Goal: Check status: Check status

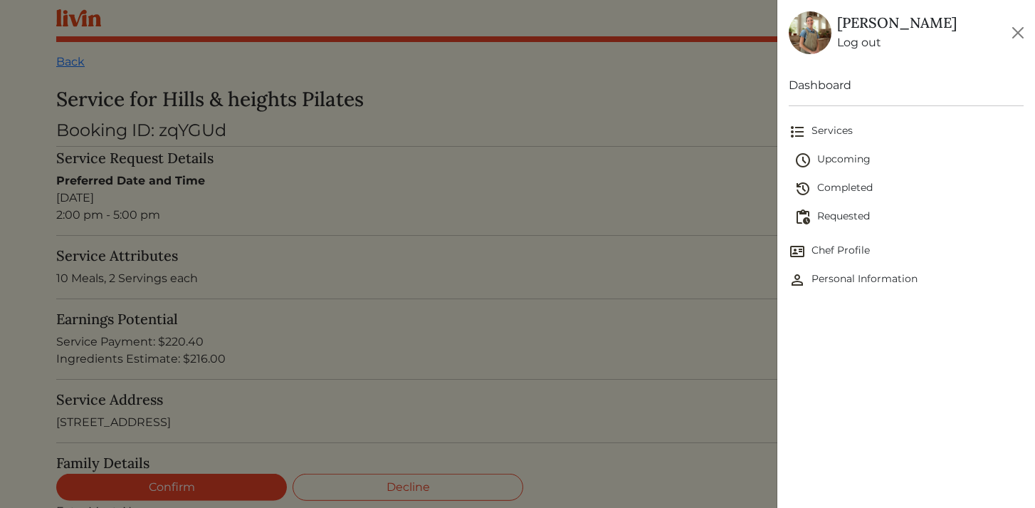
click at [844, 159] on span "Upcoming" at bounding box center [910, 160] width 230 height 17
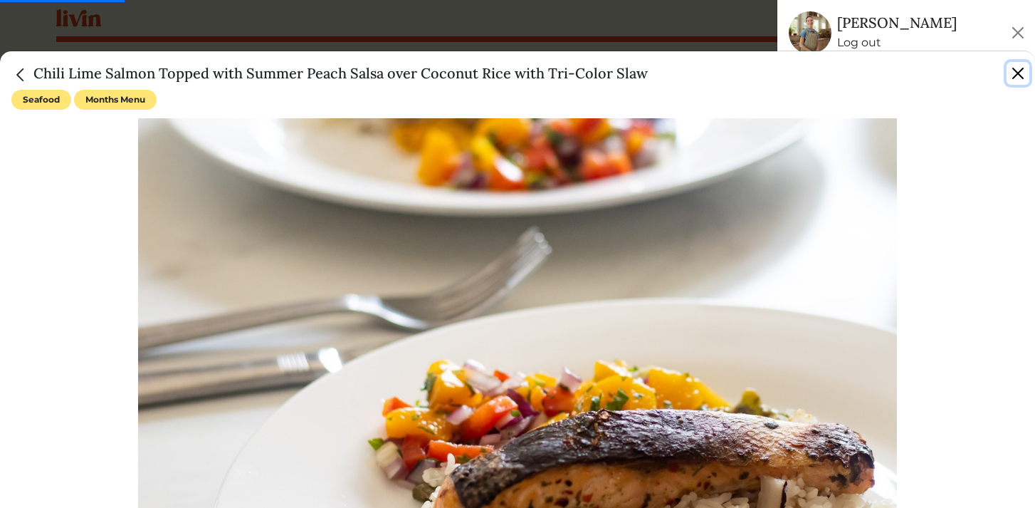
click at [1011, 74] on button "Close" at bounding box center [1018, 73] width 23 height 23
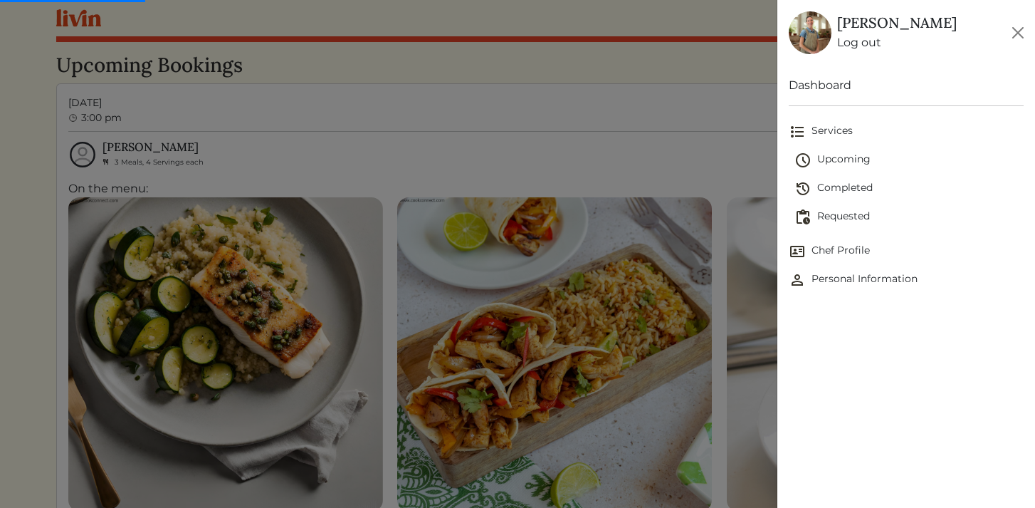
click at [810, 156] on img at bounding box center [803, 160] width 17 height 17
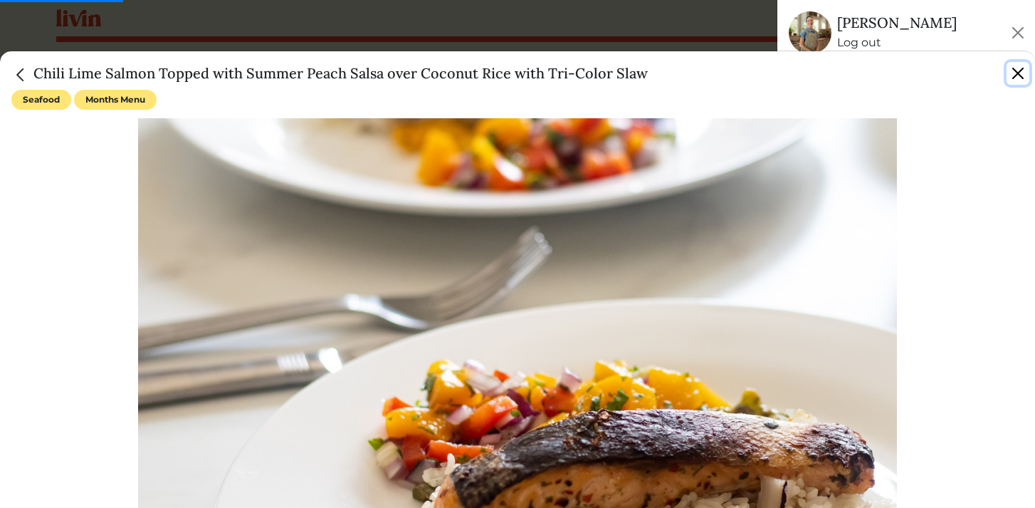
click at [1019, 71] on button "Close" at bounding box center [1018, 73] width 23 height 23
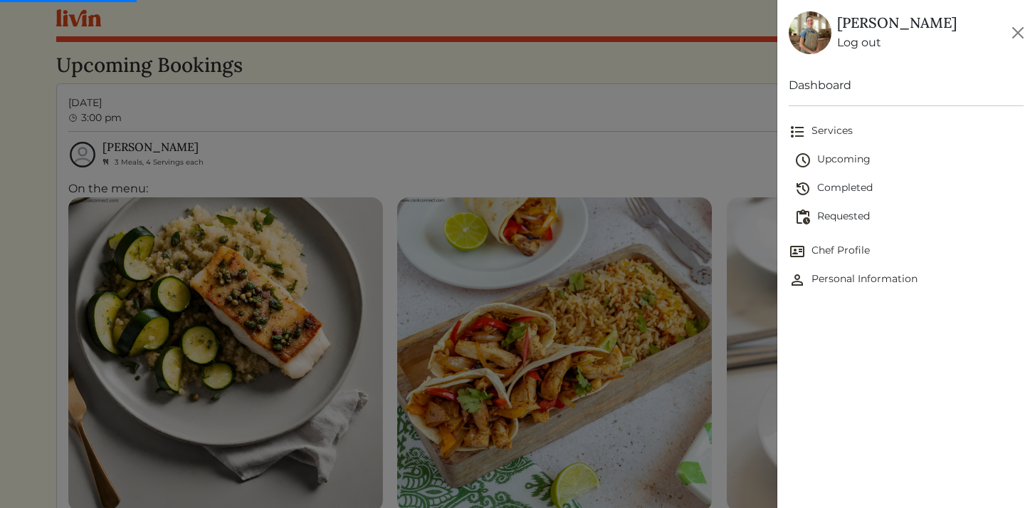
click at [861, 162] on span "Upcoming" at bounding box center [910, 160] width 230 height 17
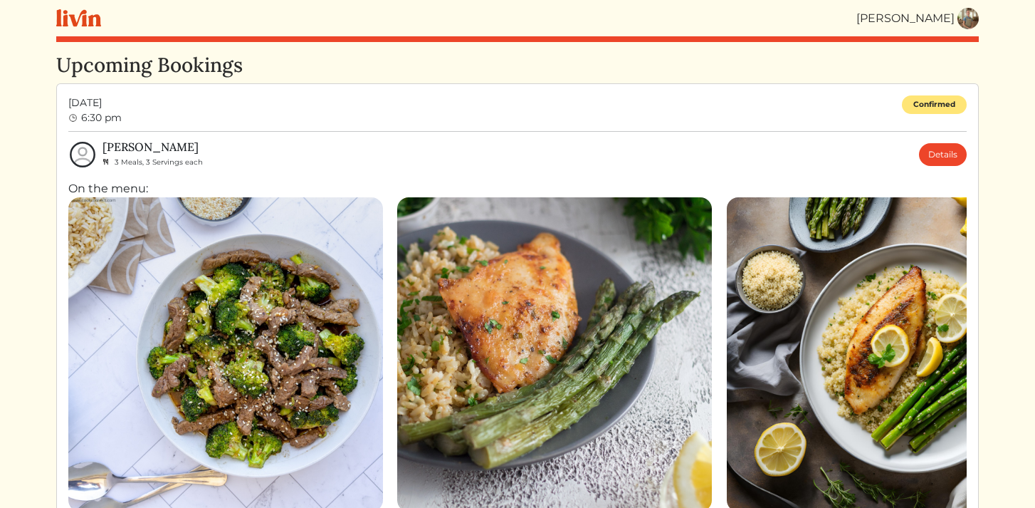
click at [127, 156] on div "3 Meals, 3 Servings each" at bounding box center [153, 161] width 100 height 15
click at [951, 148] on link "Details" at bounding box center [943, 154] width 48 height 23
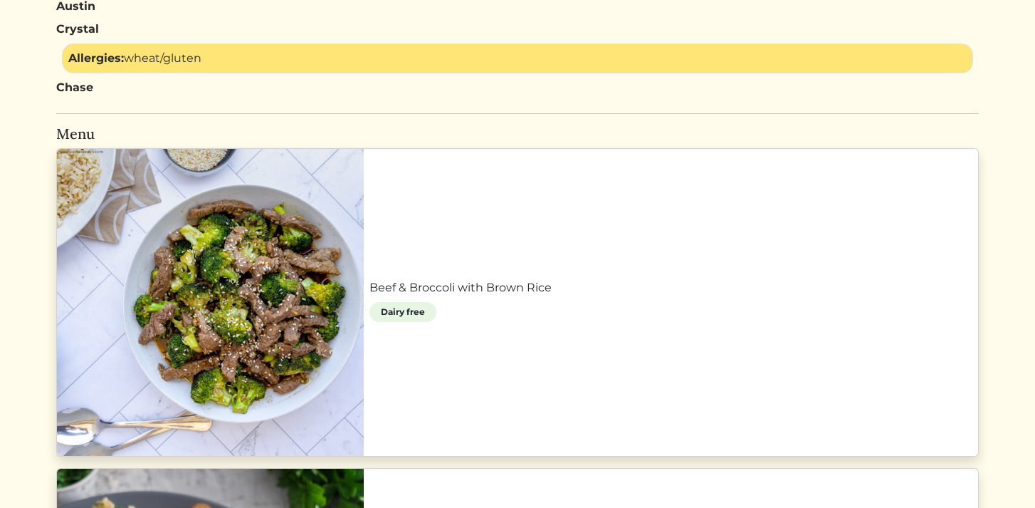
scroll to position [732, 0]
click at [626, 280] on link "Beef & Broccoli with Brown Rice" at bounding box center [670, 288] width 603 height 17
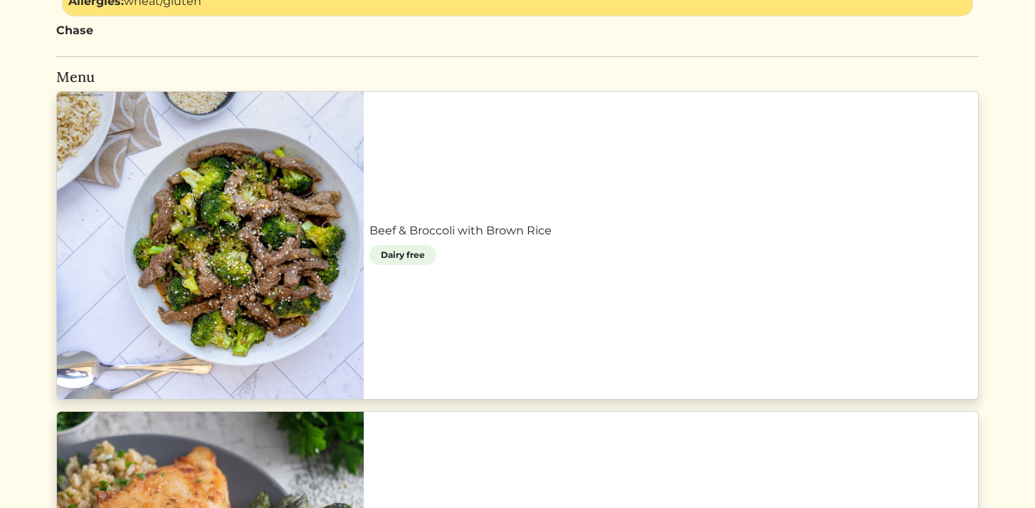
click at [439, 222] on link "Beef & Broccoli with Brown Rice" at bounding box center [670, 230] width 603 height 17
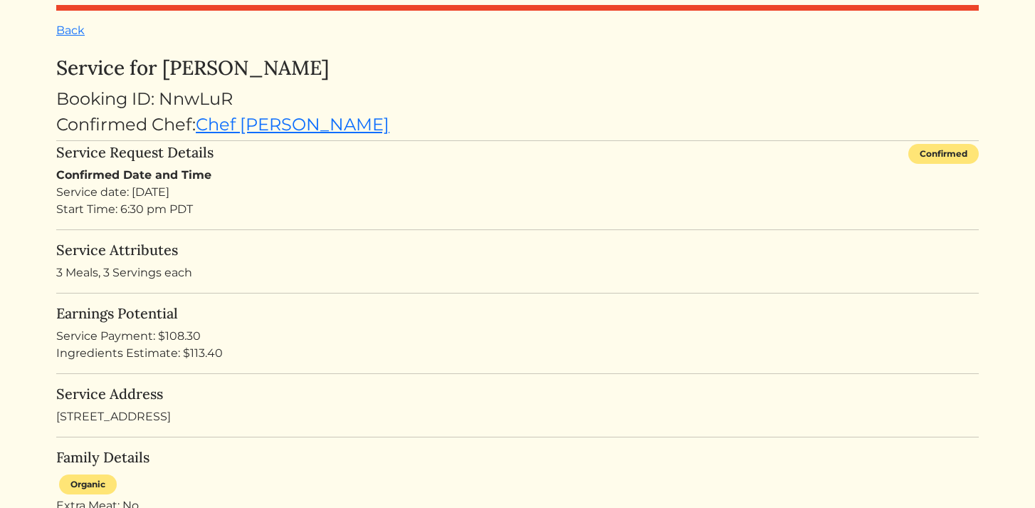
scroll to position [0, 0]
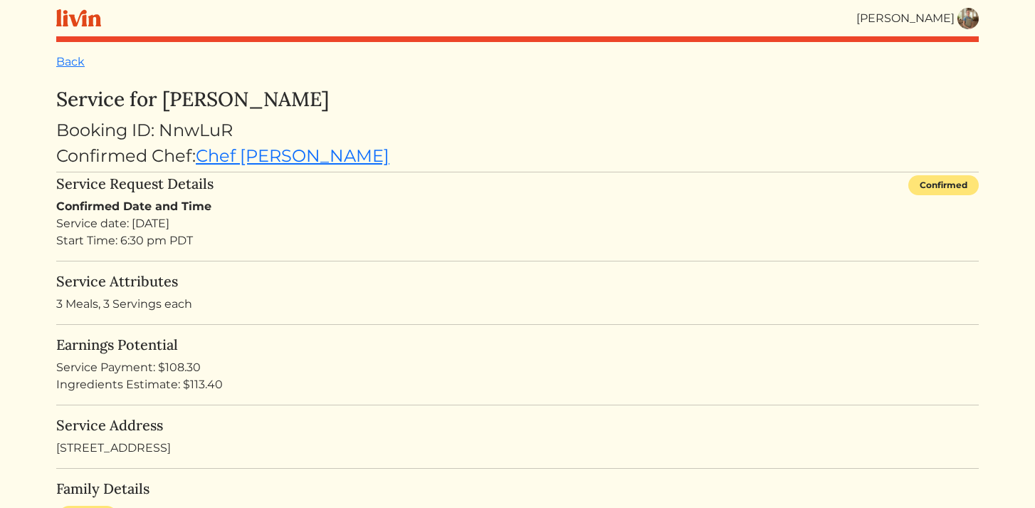
click at [538, 231] on div "Service date: [DATE] Start Time: 6:30 pm PDT" at bounding box center [517, 232] width 923 height 34
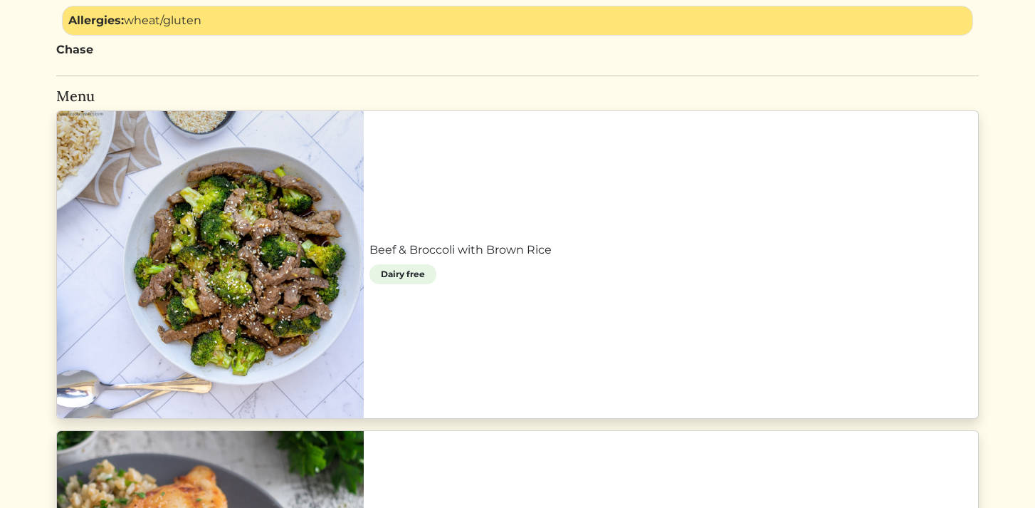
scroll to position [779, 0]
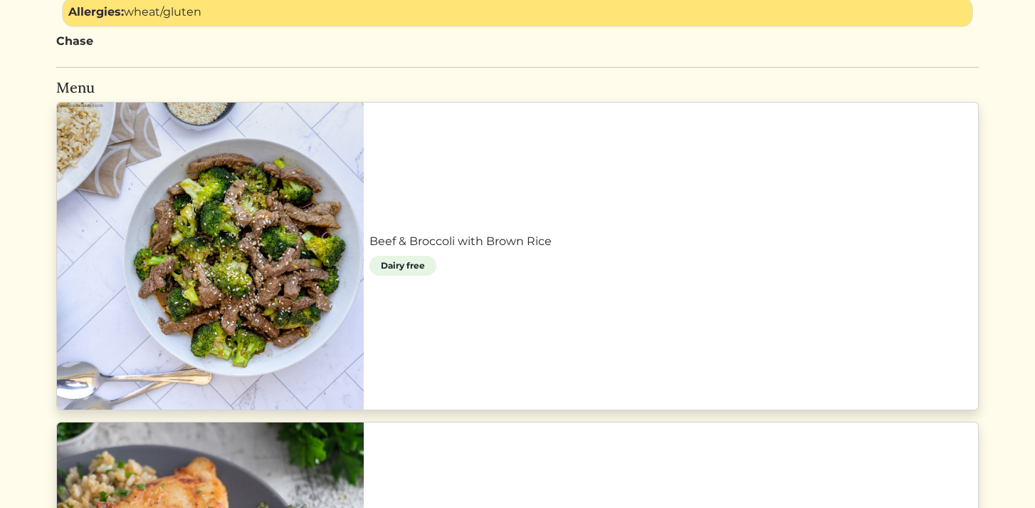
click at [509, 233] on link "Beef & Broccoli with Brown Rice" at bounding box center [670, 241] width 603 height 17
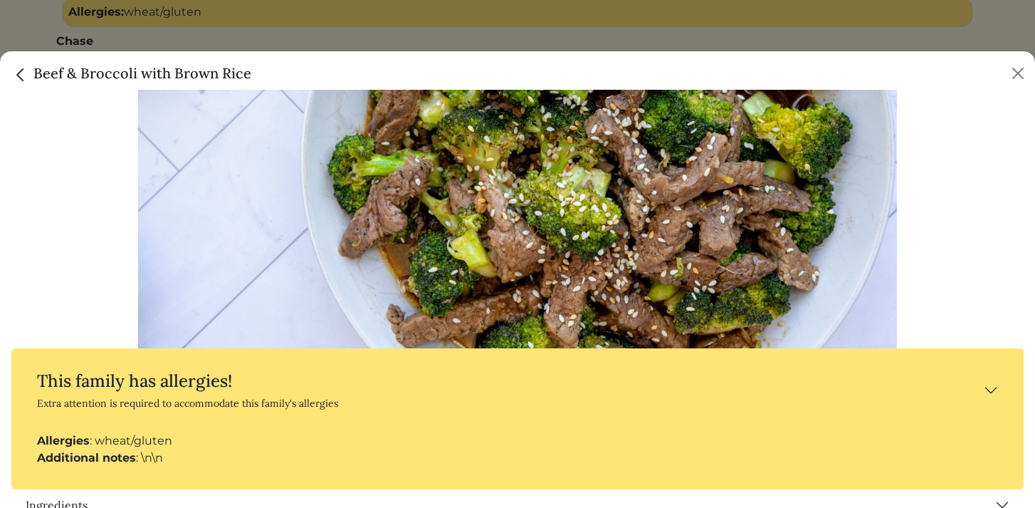
scroll to position [221, 0]
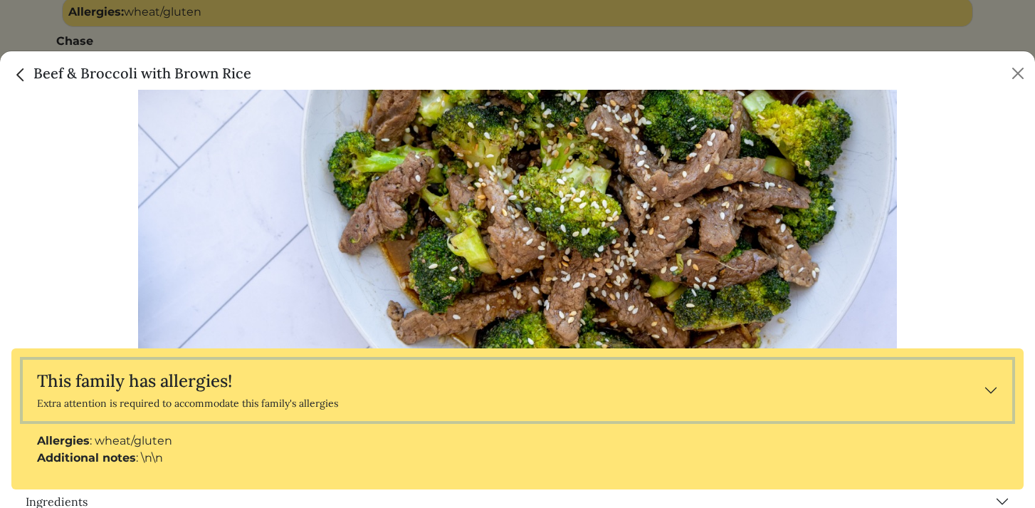
click at [997, 387] on button "This family has allergies! Extra attention is required to accommodate this fami…" at bounding box center [518, 390] width 990 height 61
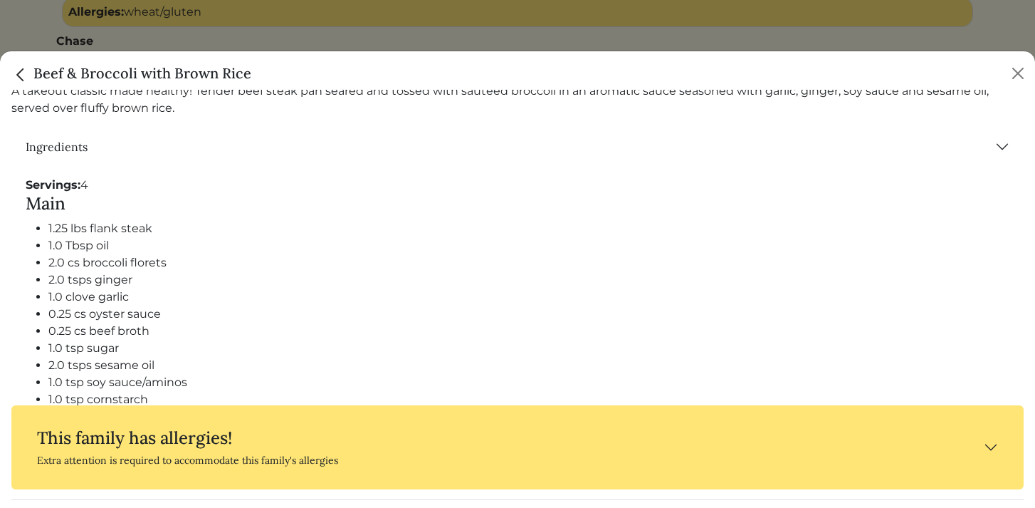
scroll to position [718, 0]
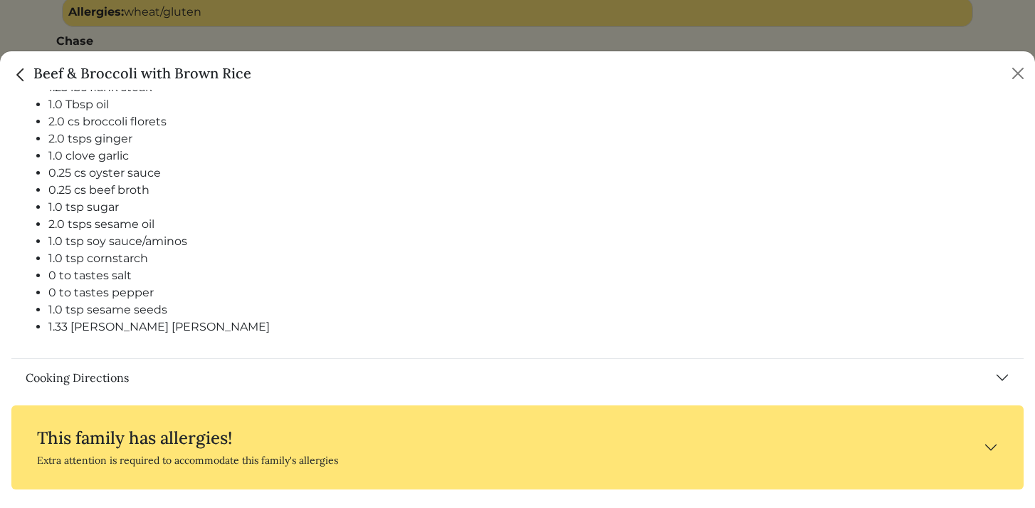
drag, startPoint x: 26, startPoint y: 184, endPoint x: 486, endPoint y: 286, distance: 471.0
click at [486, 286] on div "Servings: 4 Main 1.25 lbs flank steak 1.0 Tbsp oil 2.0 cs broccoli florets 2.0 …" at bounding box center [517, 191] width 1012 height 334
click at [163, 335] on div "Servings: 4 Main 1.25 lbs flank steak 1.0 Tbsp oil 2.0 cs broccoli florets 2.0 …" at bounding box center [517, 191] width 1012 height 334
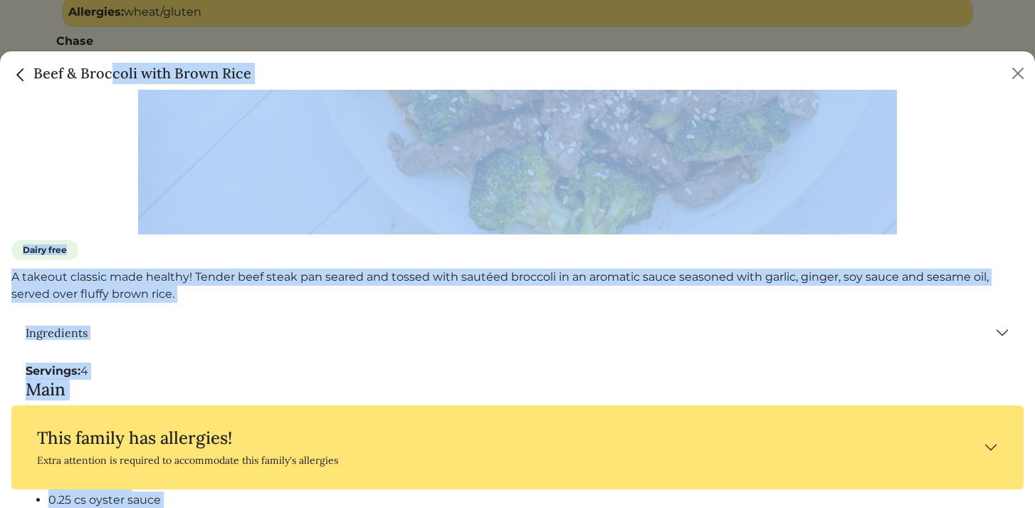
scroll to position [314, 0]
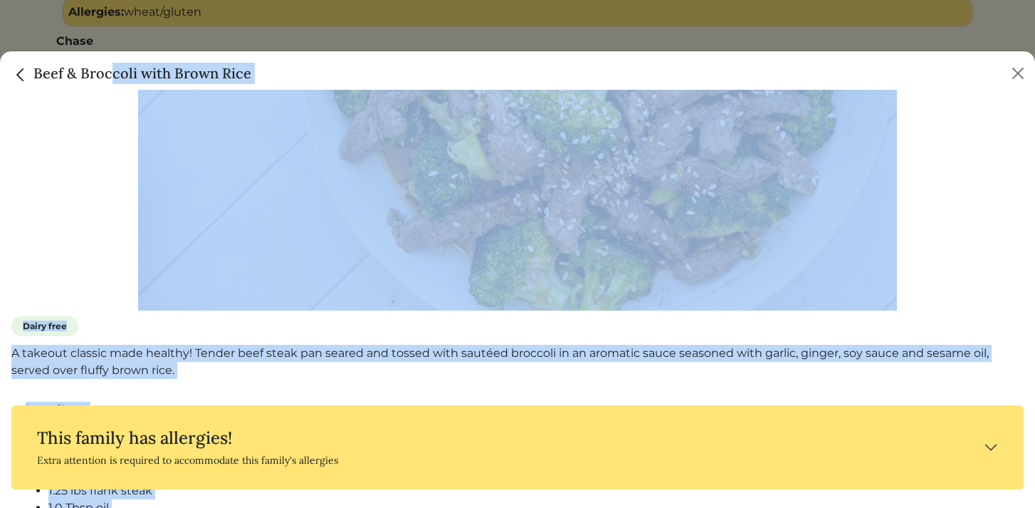
drag, startPoint x: 163, startPoint y: 335, endPoint x: 4, endPoint y: 396, distance: 170.8
click at [4, 396] on div "Beef Months Menu Dairy free A takeout classic made healthy! Tender beef steak p…" at bounding box center [517, 299] width 1035 height 418
copy div "Ingredients Servings: 4 Main 1.25 lbs flank steak 1.0 Tbsp oil 2.0 cs broccoli …"
click at [1019, 71] on button "Close" at bounding box center [1018, 73] width 23 height 23
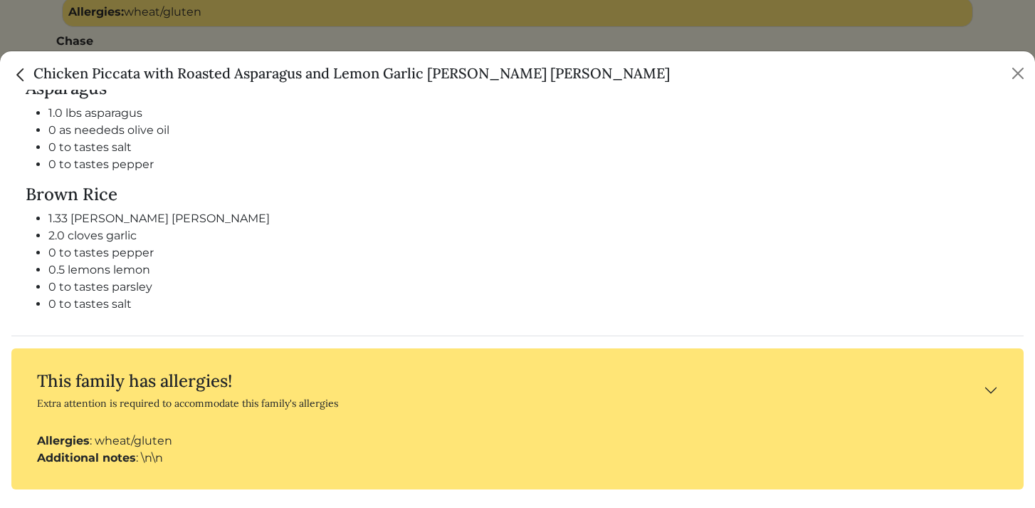
scroll to position [930, 0]
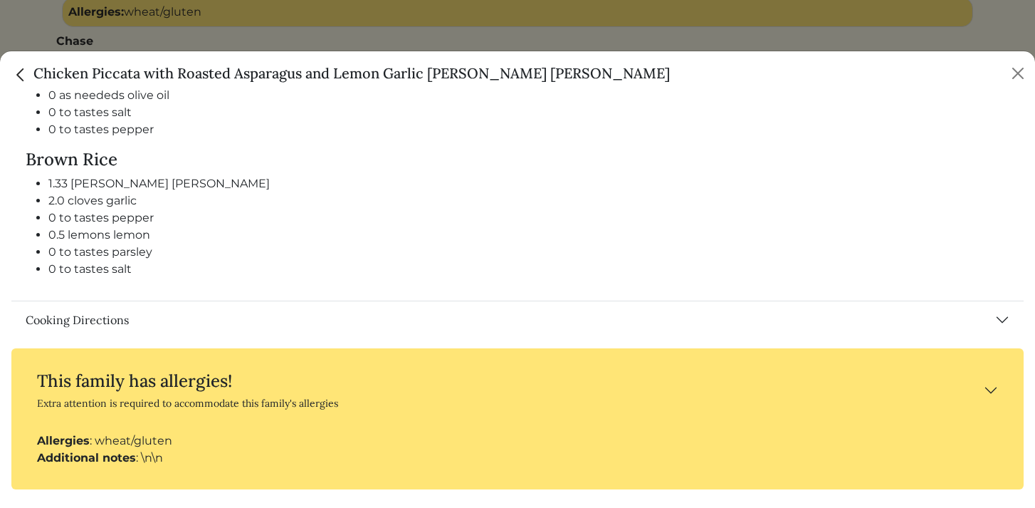
drag, startPoint x: 25, startPoint y: 212, endPoint x: 217, endPoint y: 277, distance: 202.8
click at [217, 277] on div "Servings: 4 Chicken 1.5 lbs chicken breast 0.33 cs flour 6.0 Tbsps butter 5.0 T…" at bounding box center [517, 32] width 1012 height 535
copy div "Servings: 4 Chicken 1.5 lbs chicken breast 0.33 cs flour 6.0 Tbsps butter 5.0 T…"
click at [394, 278] on div "Servings: 4 Chicken 1.5 lbs chicken breast 0.33 cs flour 6.0 Tbsps butter 5.0 T…" at bounding box center [517, 32] width 1012 height 535
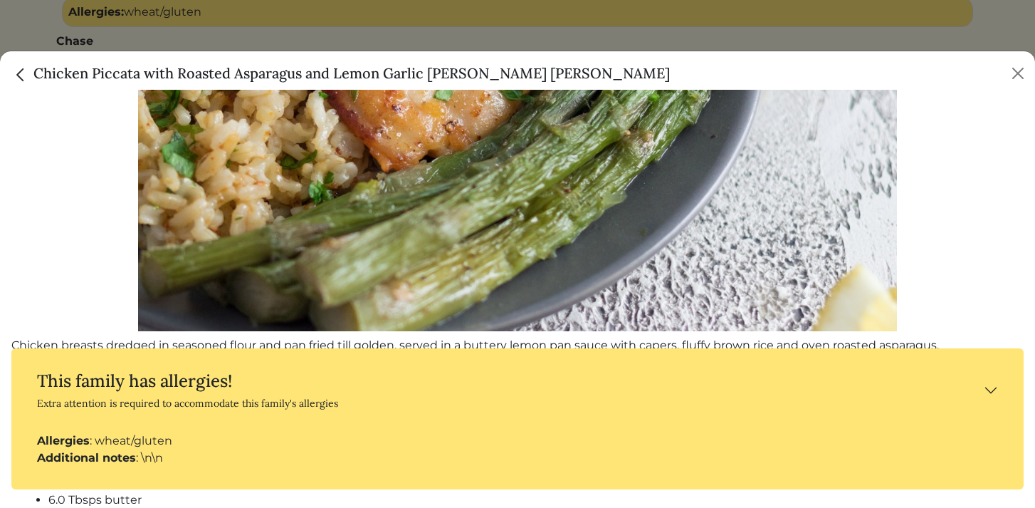
scroll to position [0, 0]
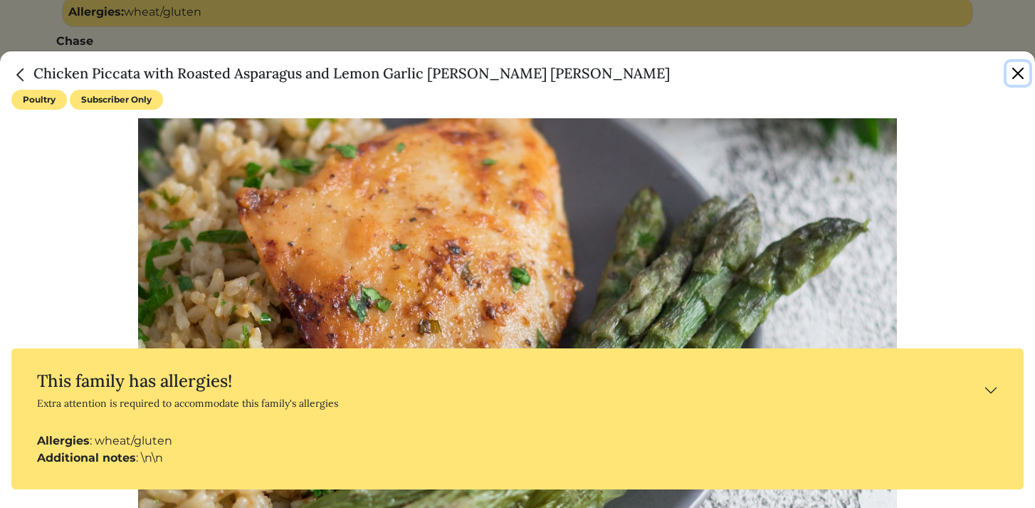
click at [1019, 75] on button "Close" at bounding box center [1018, 73] width 23 height 23
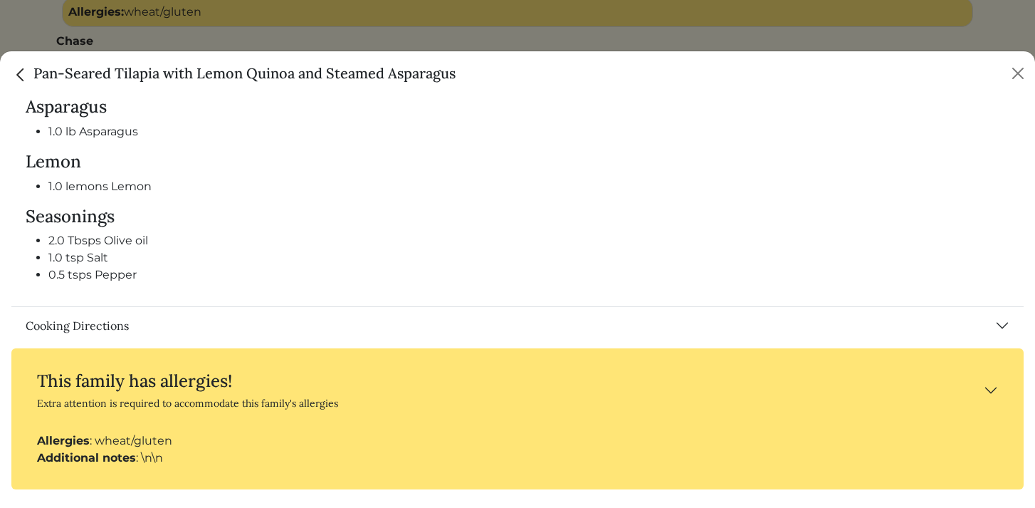
scroll to position [771, 0]
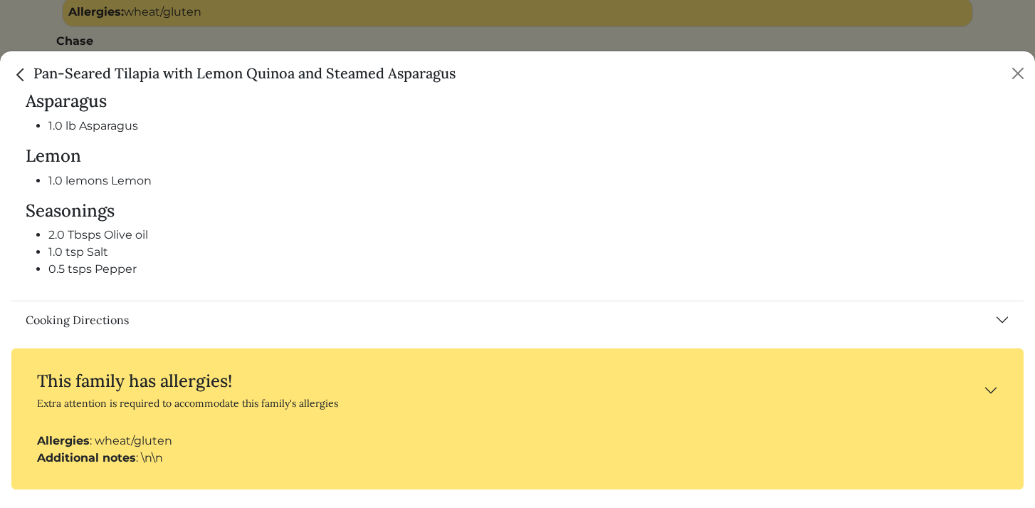
drag, startPoint x: 26, startPoint y: 149, endPoint x: 214, endPoint y: 276, distance: 226.1
click at [212, 287] on div "Servings: 4 Tilapia 1.5 lbs Tilapia fillets [GEOGRAPHIC_DATA] 1.0 c Quinoa Aspa…" at bounding box center [517, 126] width 1012 height 347
copy div "Servings: 4 Tilapia 1.5 lbs Tilapia fillets Quinoa 1.0 c Quinoa Asparagus 1.0 l…"
click at [416, 206] on h4 "Seasonings" at bounding box center [518, 211] width 984 height 21
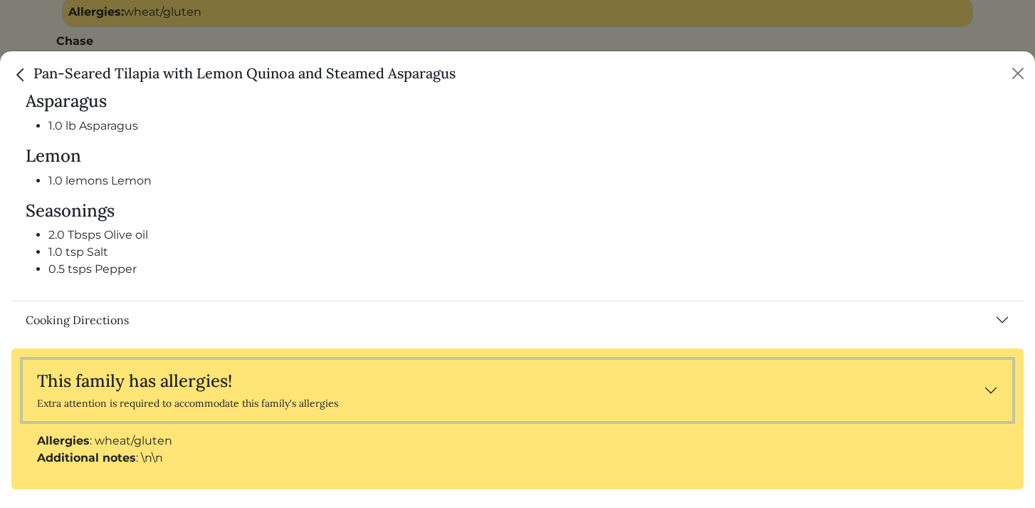
click at [985, 390] on button "This family has allergies! Extra attention is required to accommodate this fami…" at bounding box center [518, 390] width 990 height 61
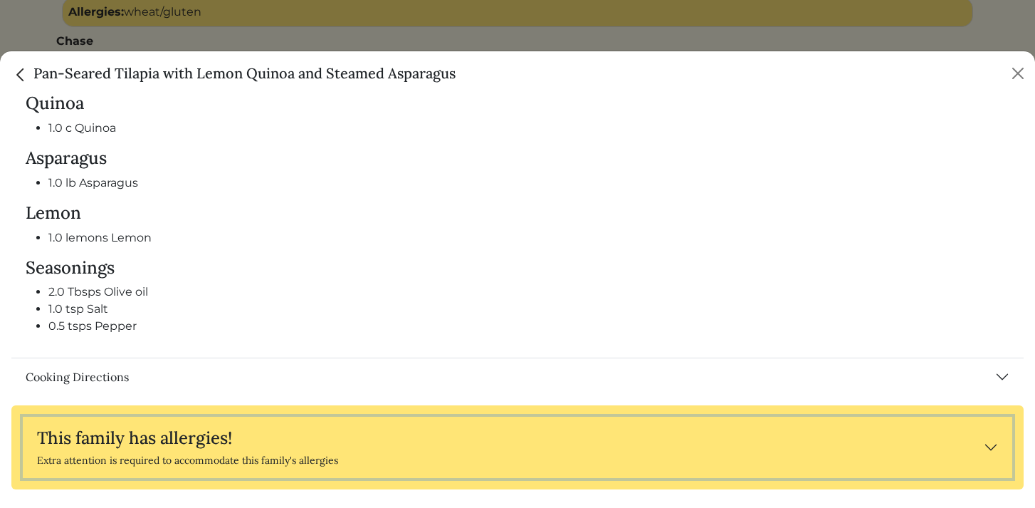
scroll to position [714, 0]
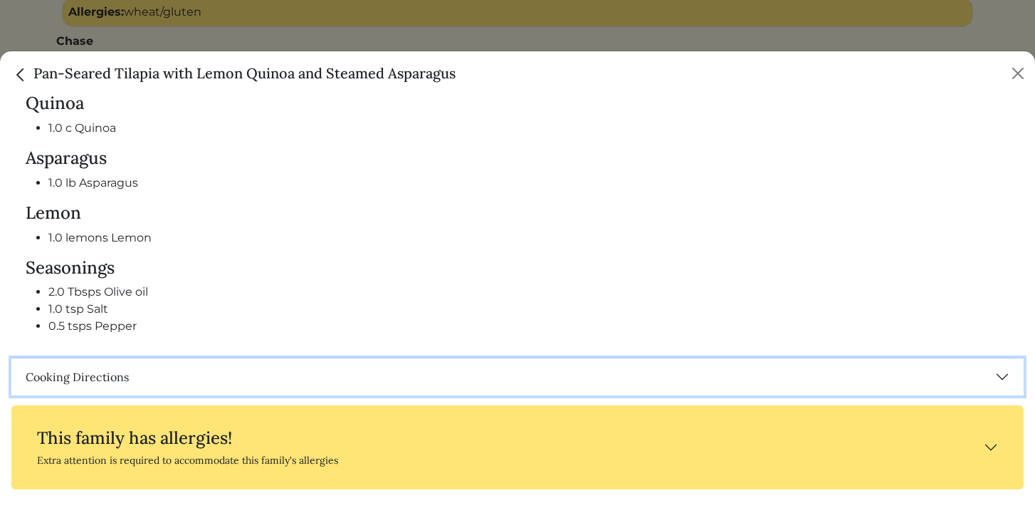
click at [95, 370] on button "Cooking Directions" at bounding box center [517, 376] width 1012 height 37
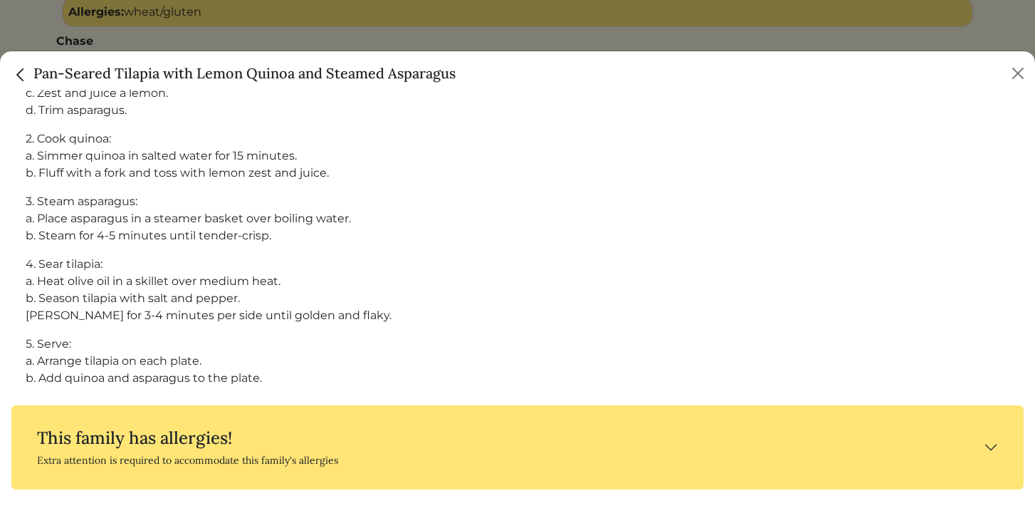
scroll to position [1130, 0]
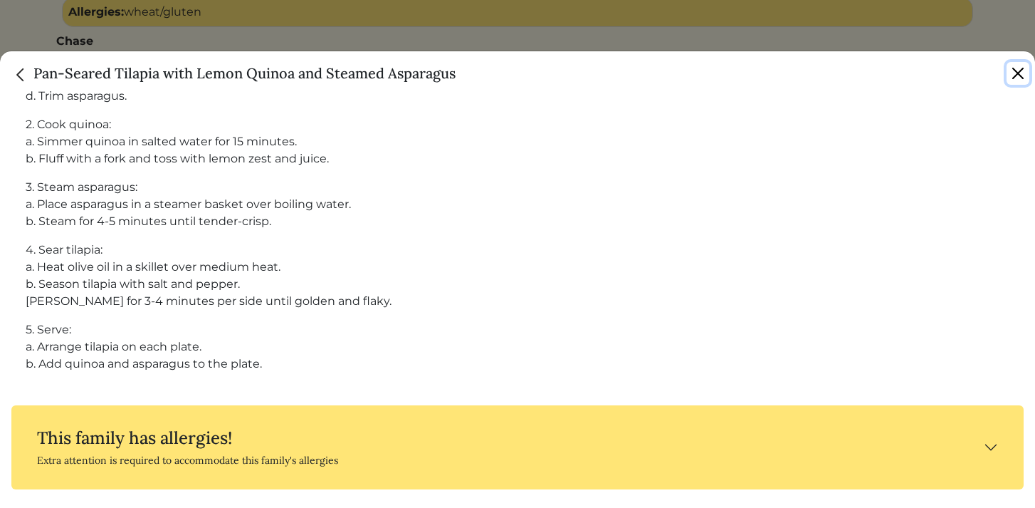
click at [1012, 68] on button "Close" at bounding box center [1018, 73] width 23 height 23
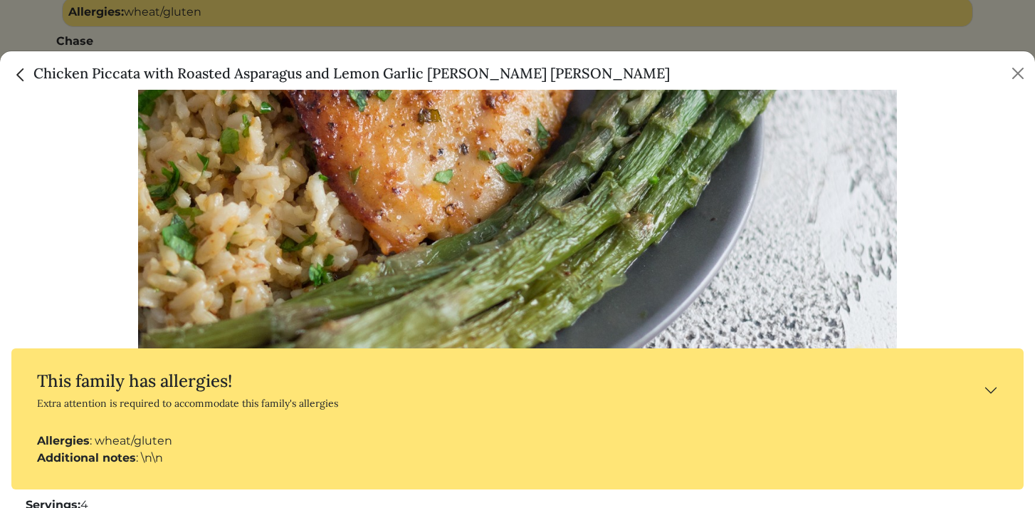
scroll to position [189, 0]
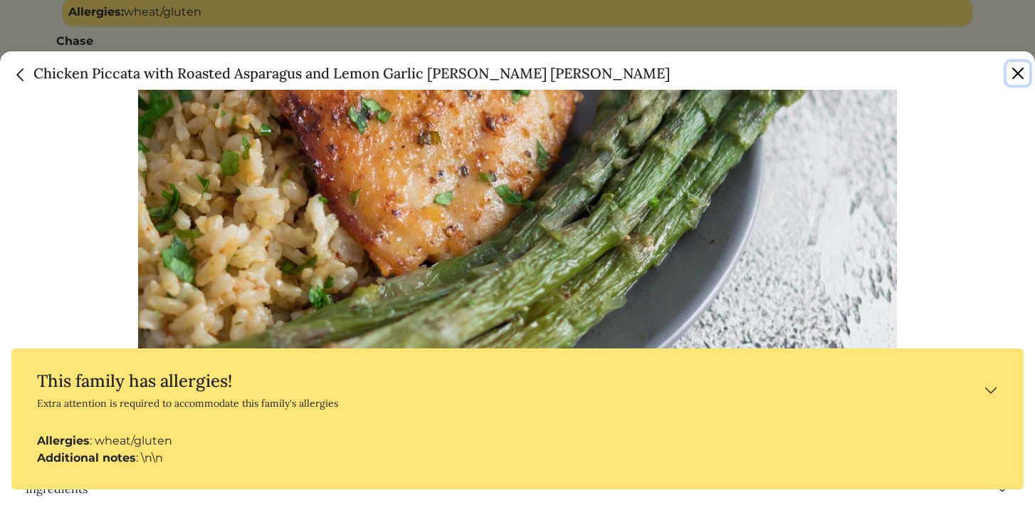
click at [1015, 70] on button "Close" at bounding box center [1018, 73] width 23 height 23
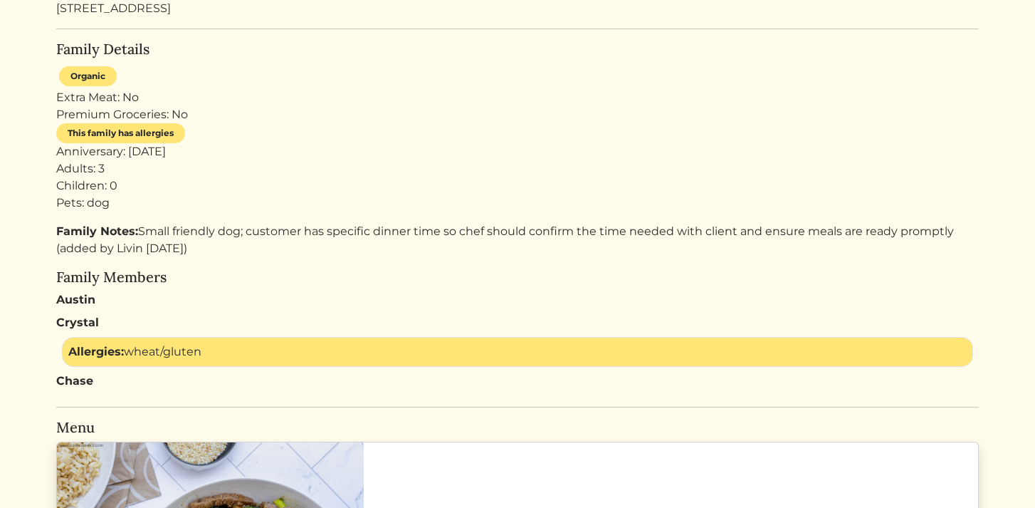
scroll to position [0, 0]
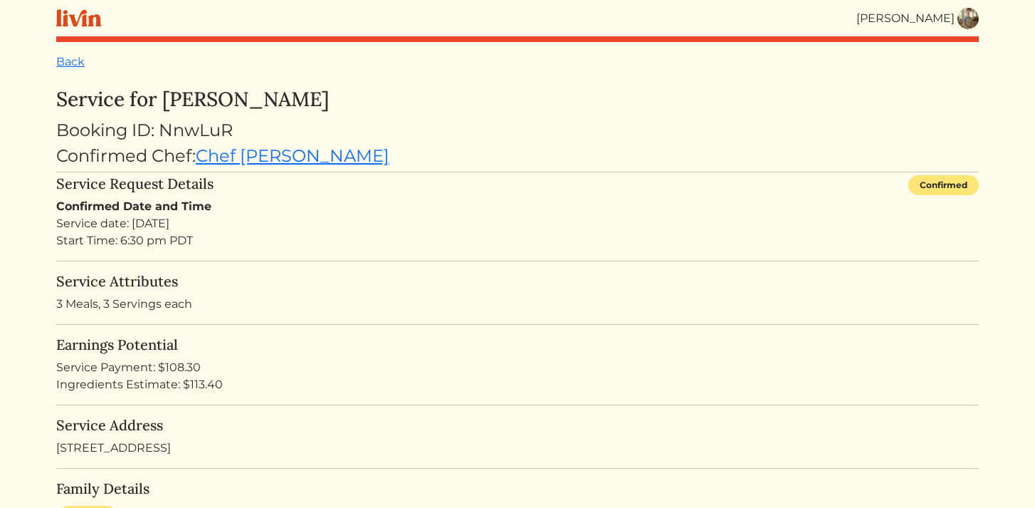
click at [938, 18] on div "[PERSON_NAME]" at bounding box center [905, 18] width 98 height 17
click at [967, 21] on img at bounding box center [968, 18] width 21 height 21
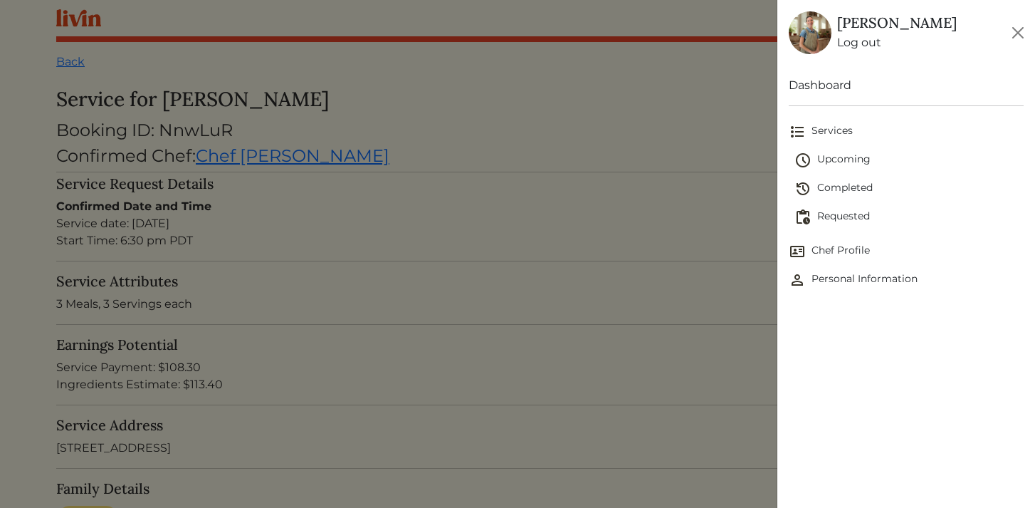
click at [842, 160] on span "Upcoming" at bounding box center [910, 160] width 230 height 17
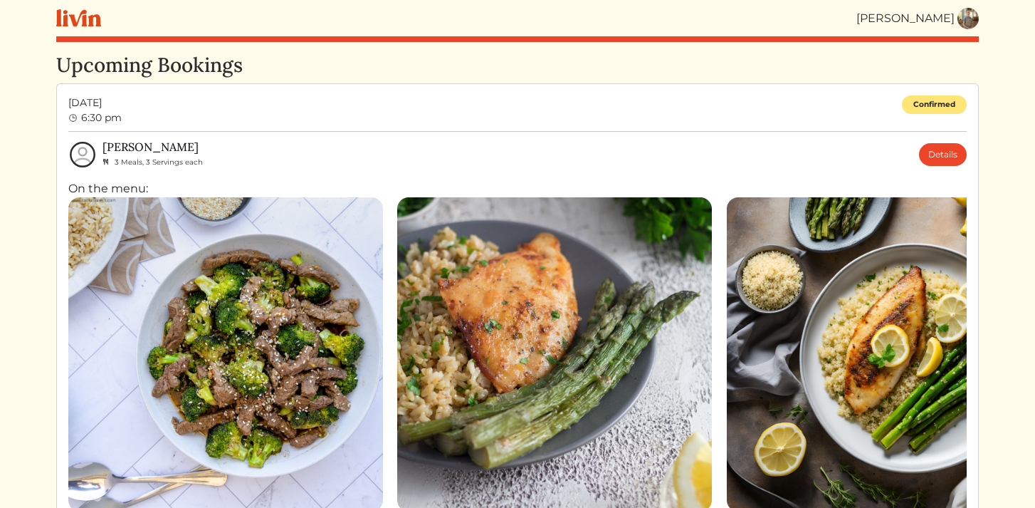
click at [947, 8] on div "[PERSON_NAME]" at bounding box center [917, 18] width 122 height 21
click at [961, 16] on img at bounding box center [968, 18] width 21 height 21
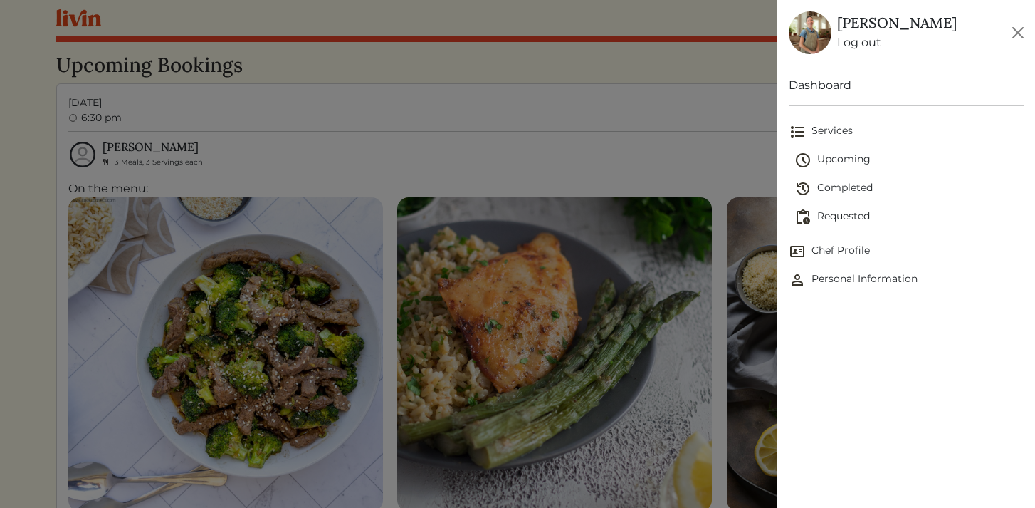
click at [832, 213] on span "Requested" at bounding box center [910, 217] width 230 height 17
